Goal: Information Seeking & Learning: Learn about a topic

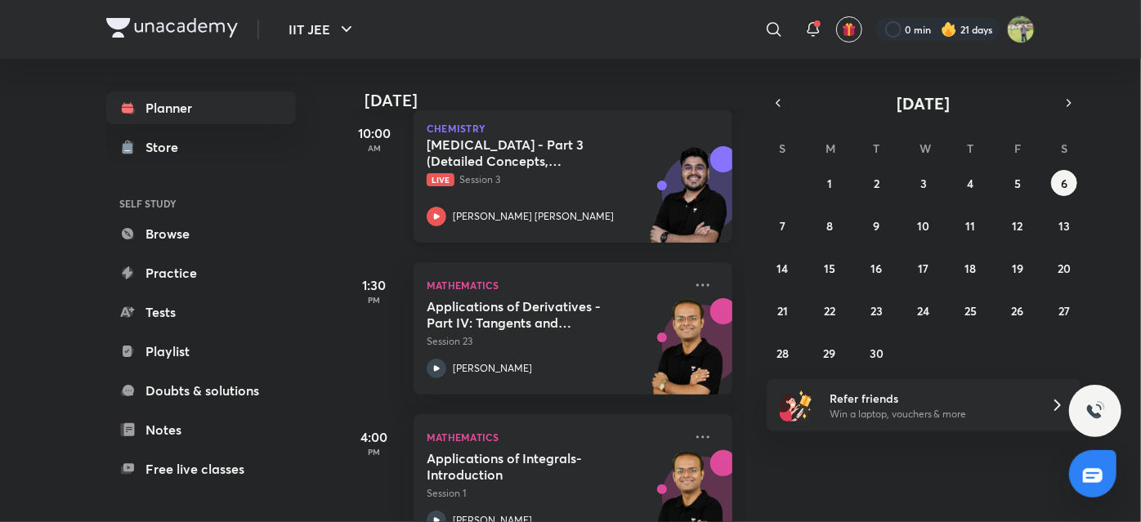
click at [543, 176] on p "Live Session 3" at bounding box center [555, 180] width 257 height 15
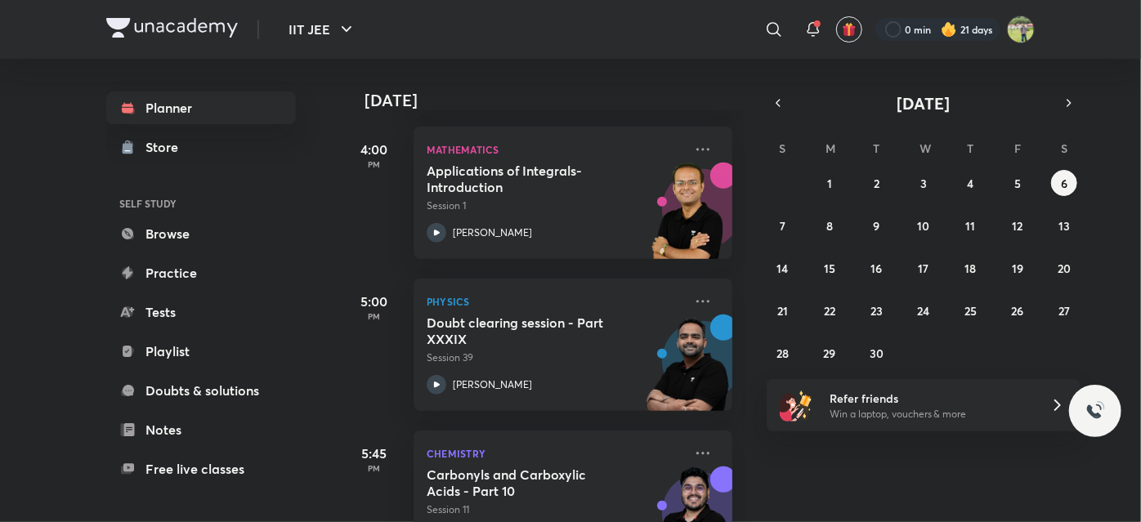
scroll to position [526, 0]
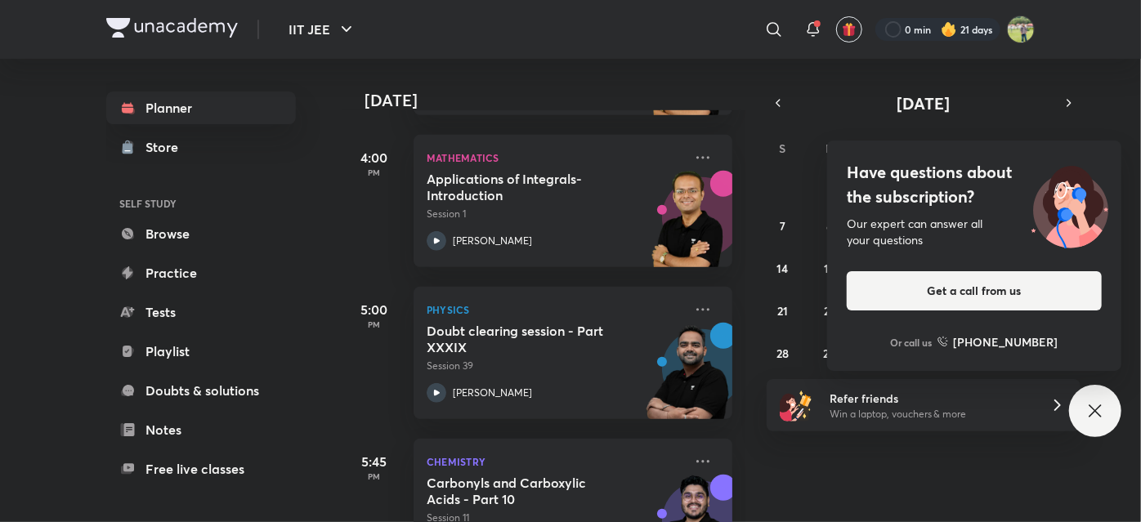
scroll to position [69, 0]
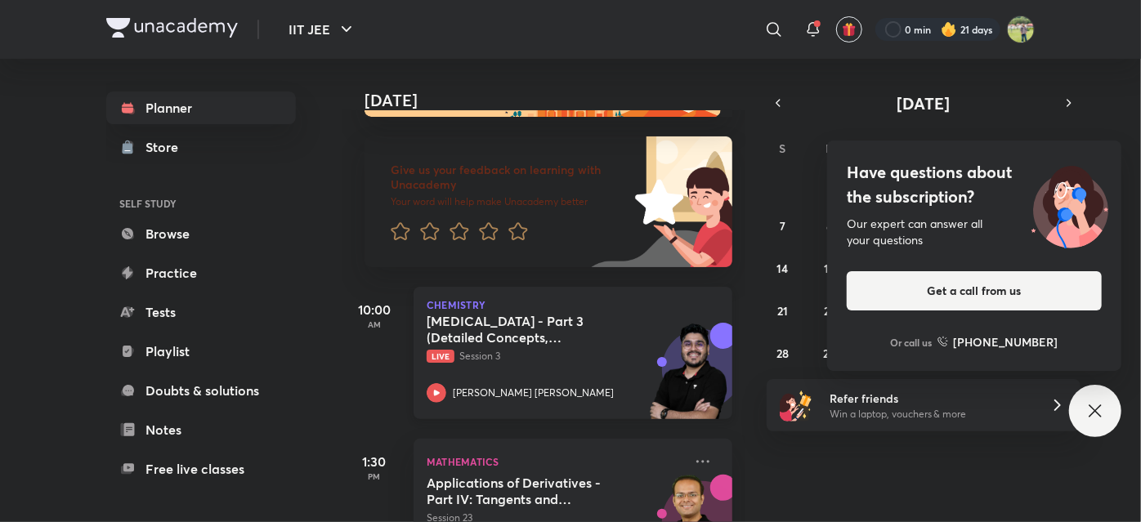
click at [466, 373] on div "[MEDICAL_DATA] - Part 3 (Detailed Concepts, Mechanism, Critical Thinking and Il…" at bounding box center [555, 358] width 257 height 90
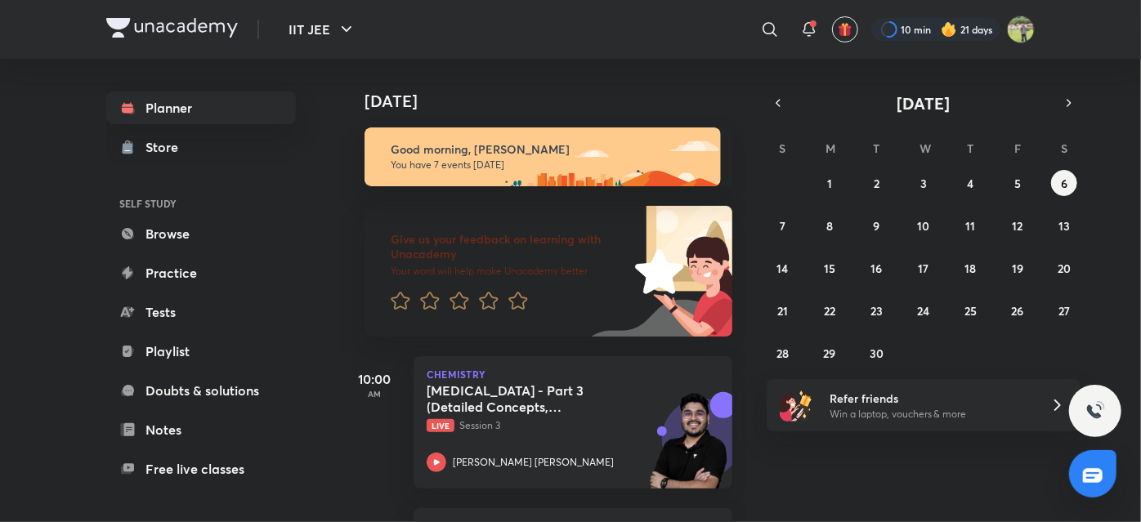
click at [505, 420] on p "Live Session 3" at bounding box center [555, 426] width 257 height 15
